Goal: Navigation & Orientation: Find specific page/section

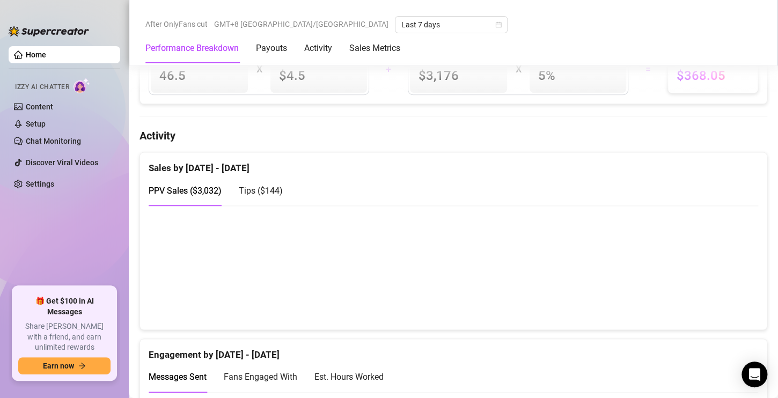
scroll to position [578, 0]
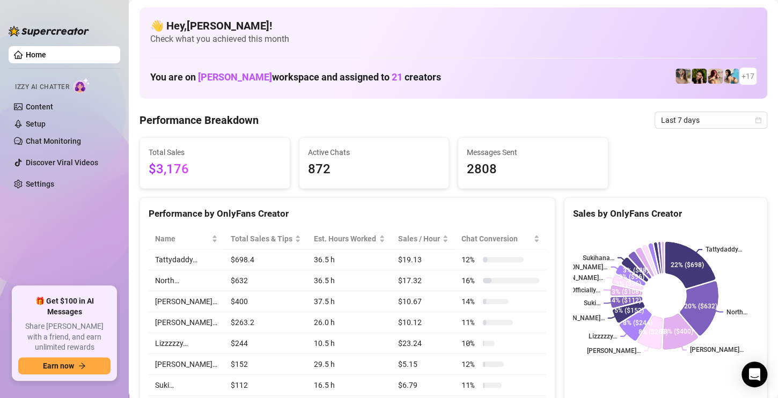
click at [35, 239] on ul "Home Izzy AI Chatter Content Setup Chat Monitoring Discover Viral Videos Settin…" at bounding box center [65, 162] width 112 height 240
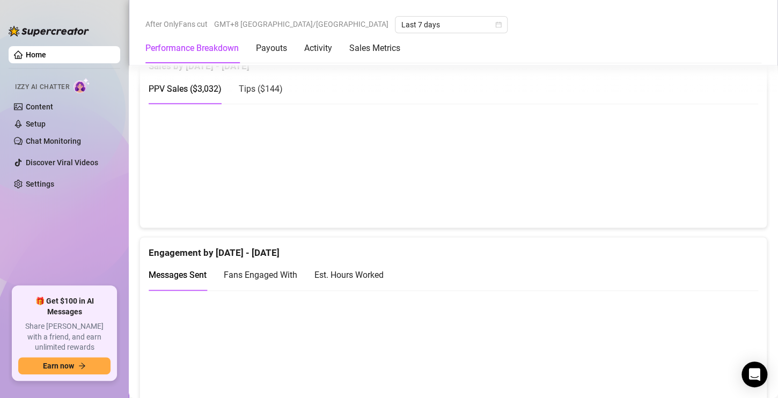
scroll to position [697, 0]
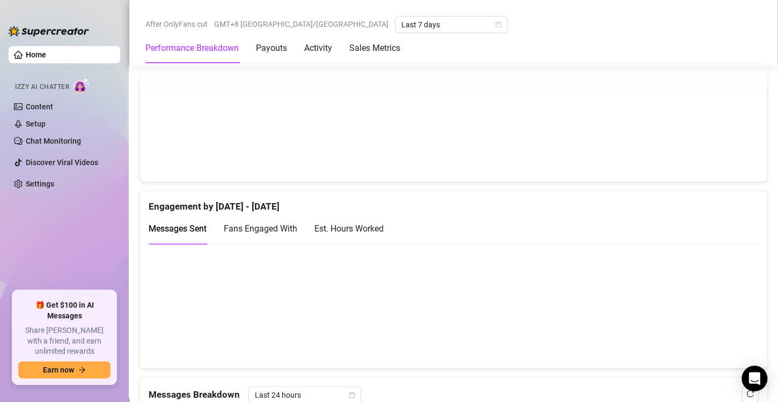
scroll to position [590, 0]
